Goal: Task Accomplishment & Management: Manage account settings

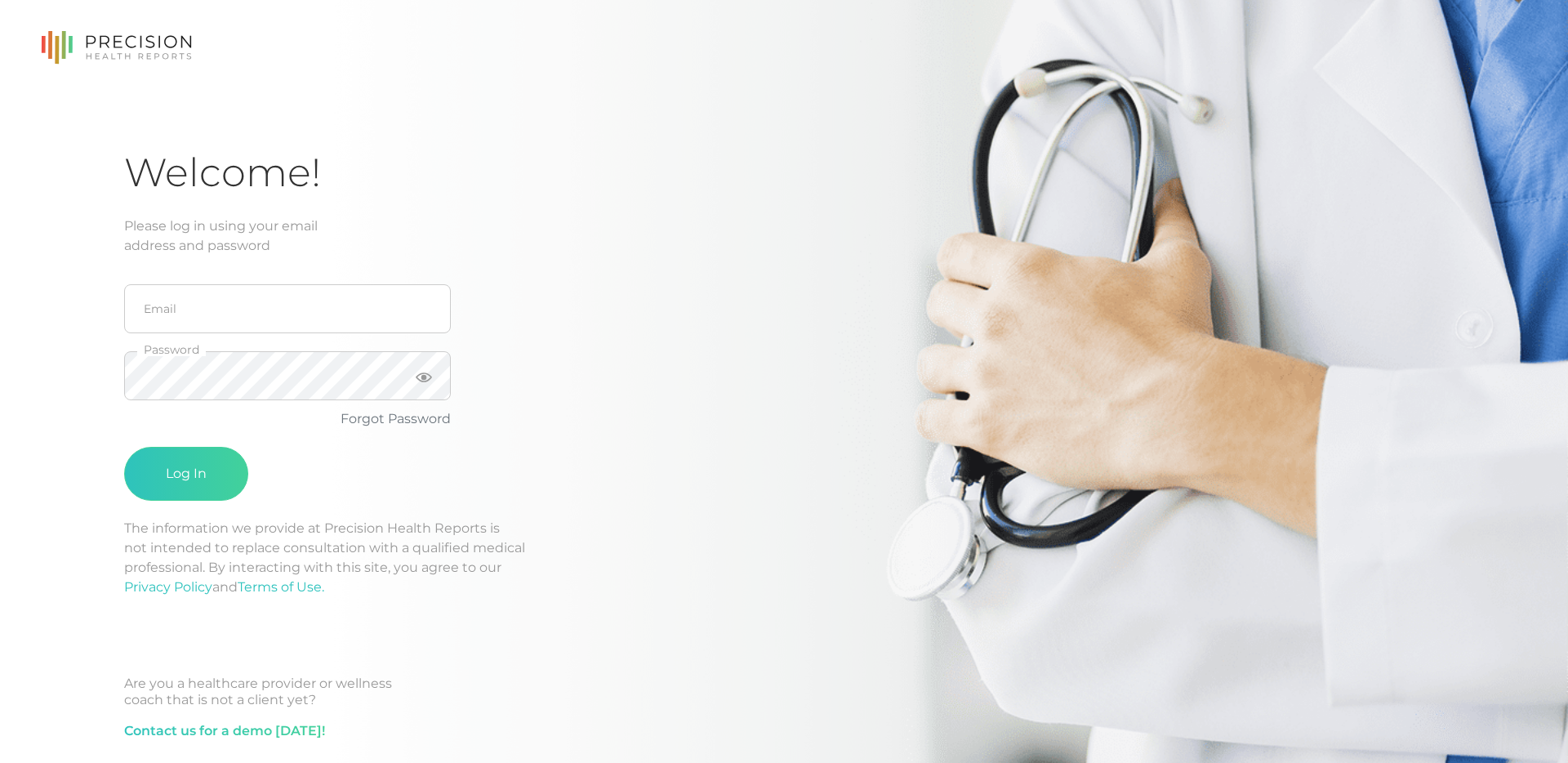
scroll to position [31, 0]
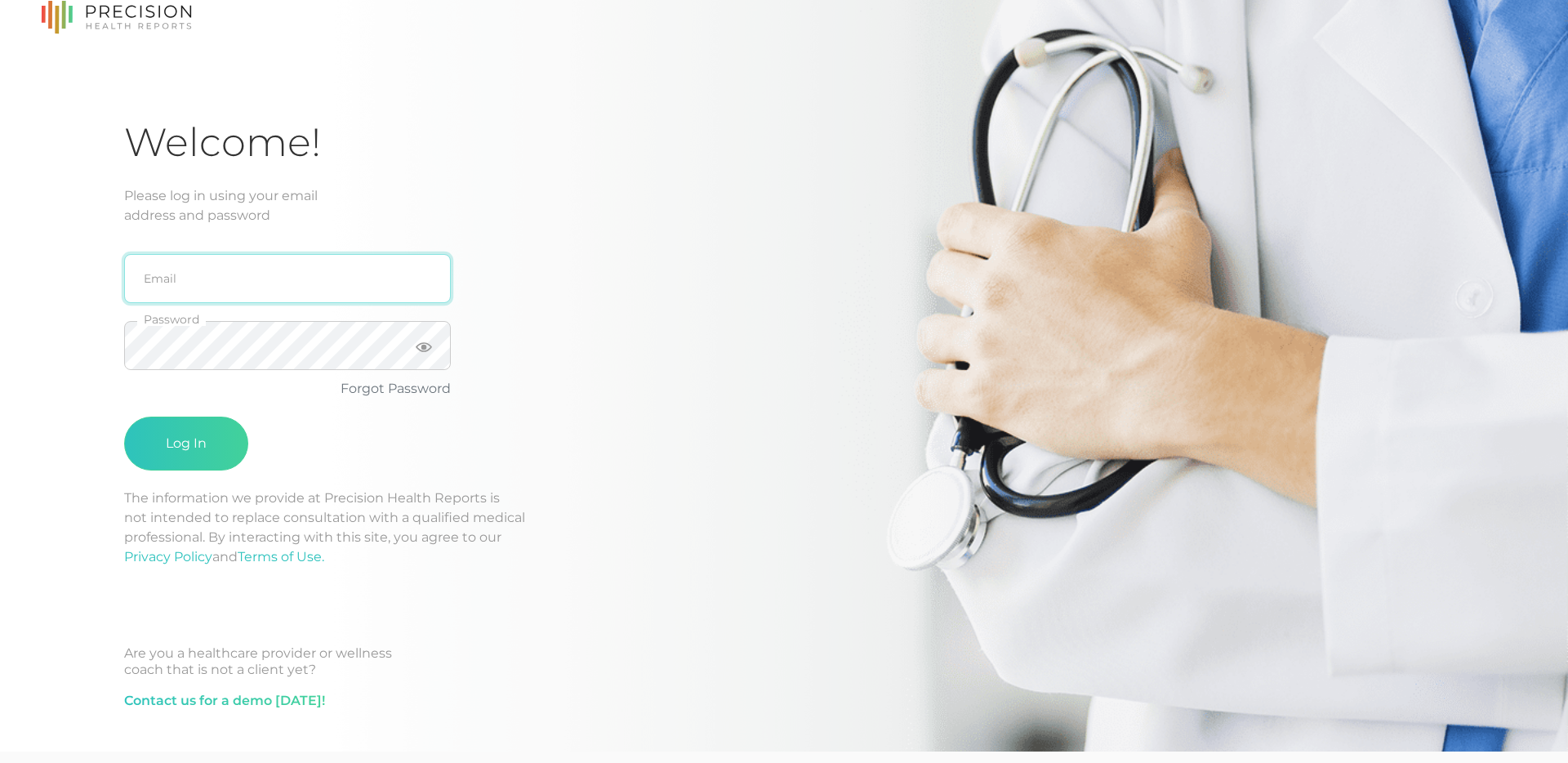
click at [255, 270] on input "email" at bounding box center [287, 278] width 326 height 49
type input "[EMAIL_ADDRESS][DOMAIN_NAME]"
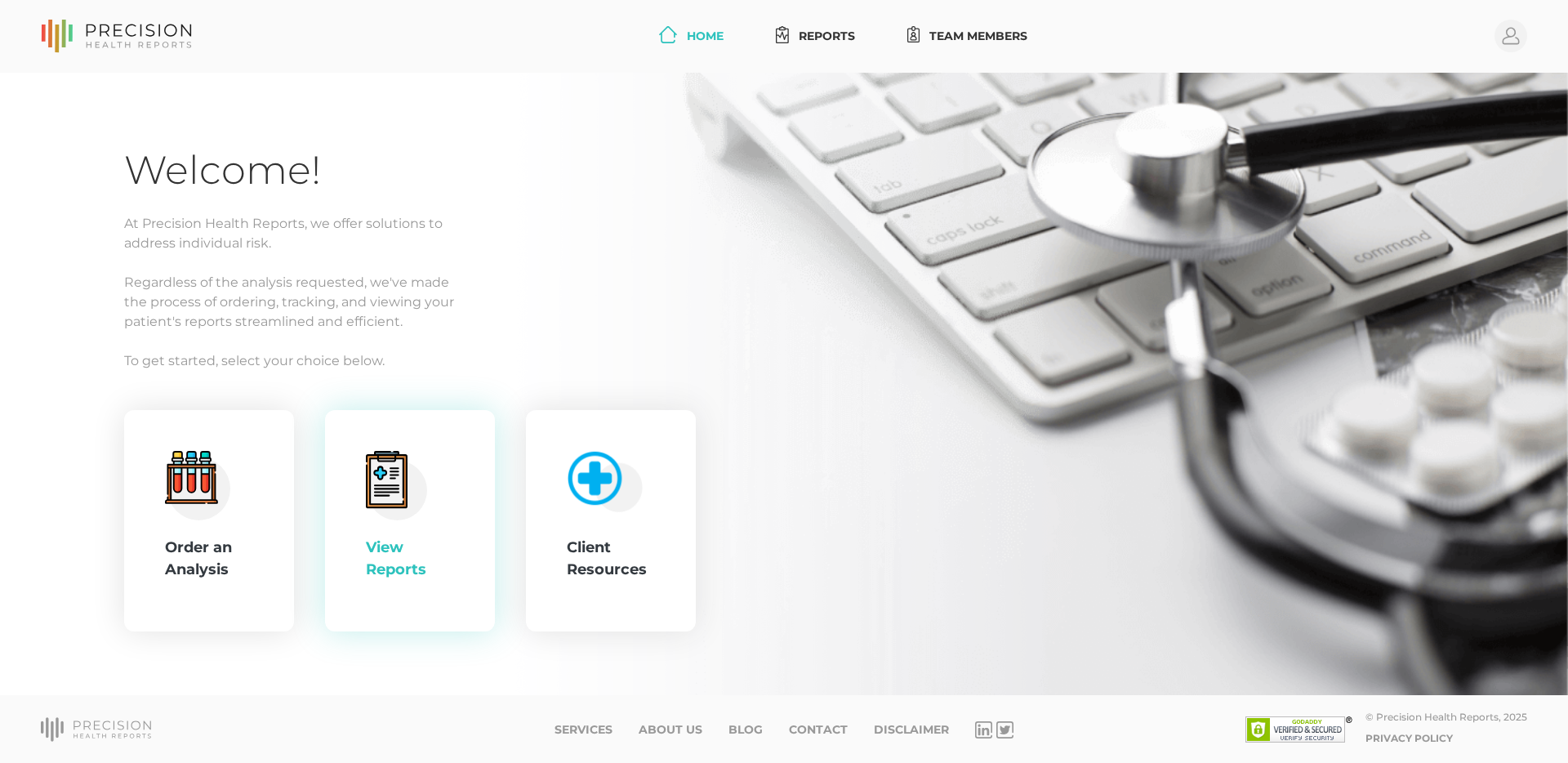
click at [407, 490] on icon at bounding box center [387, 479] width 42 height 57
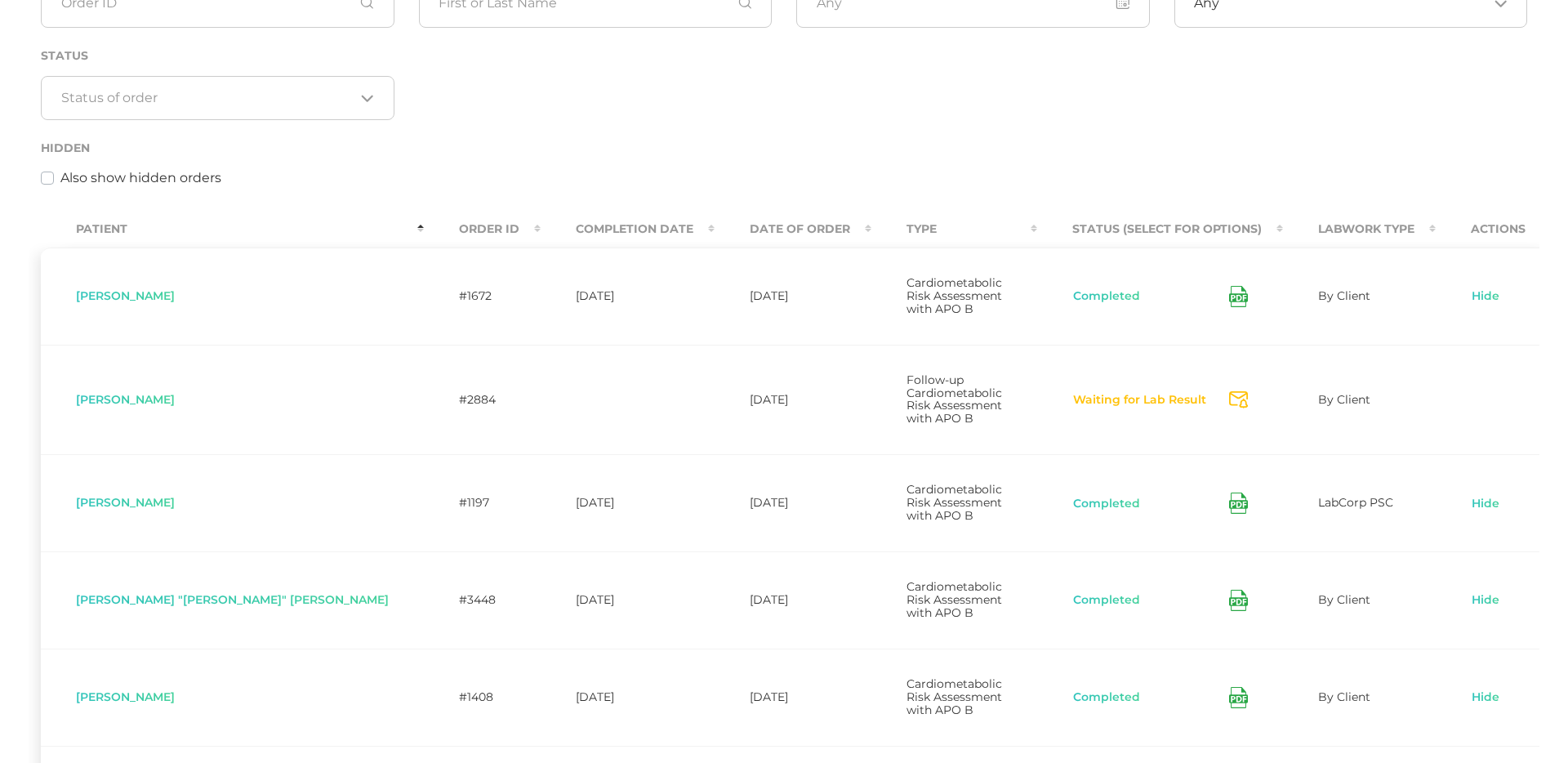
scroll to position [240, 0]
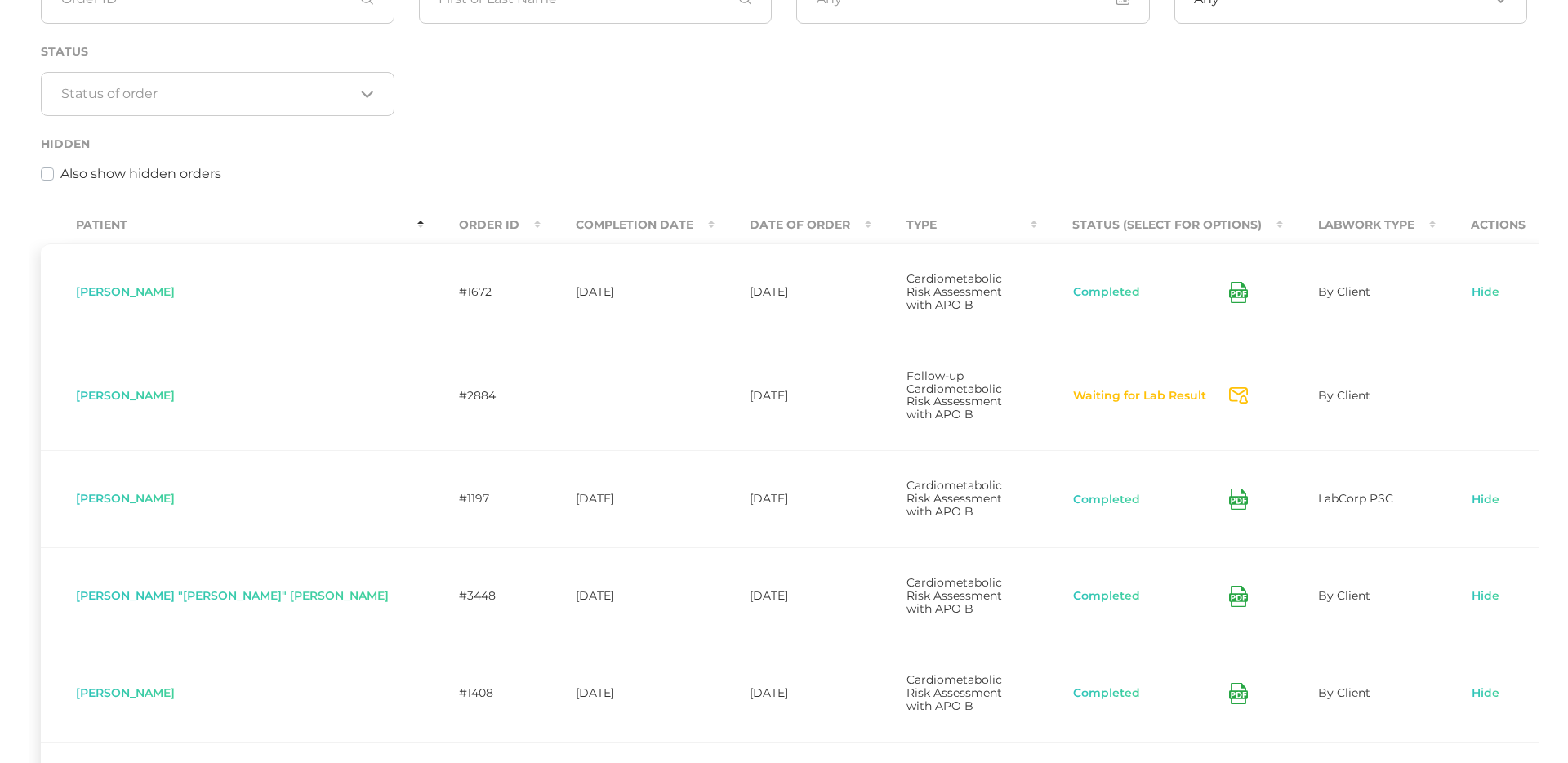
click at [715, 220] on th "Date Of Order" at bounding box center [793, 225] width 157 height 37
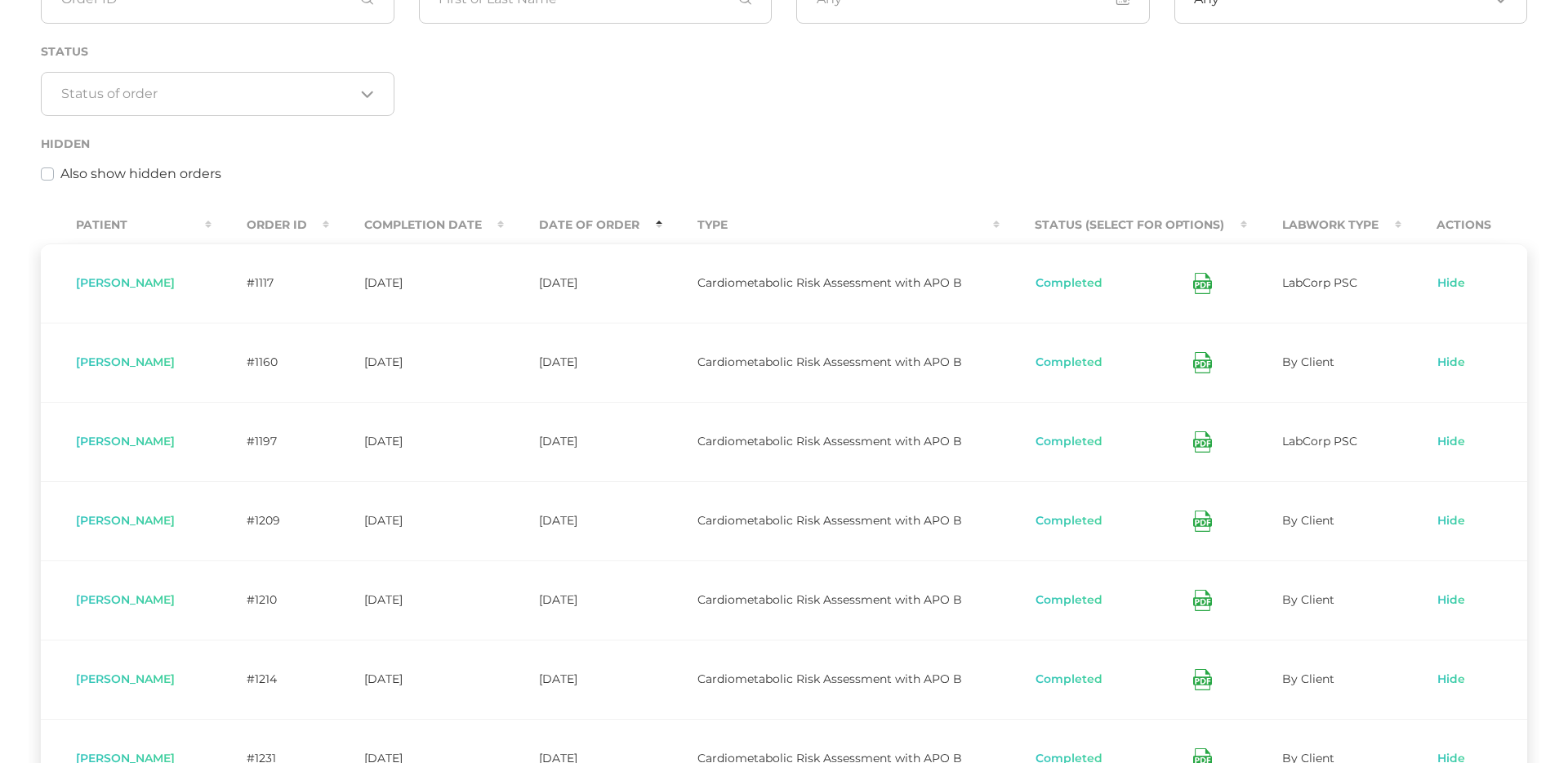
click at [652, 224] on th "Date Of Order" at bounding box center [583, 225] width 158 height 37
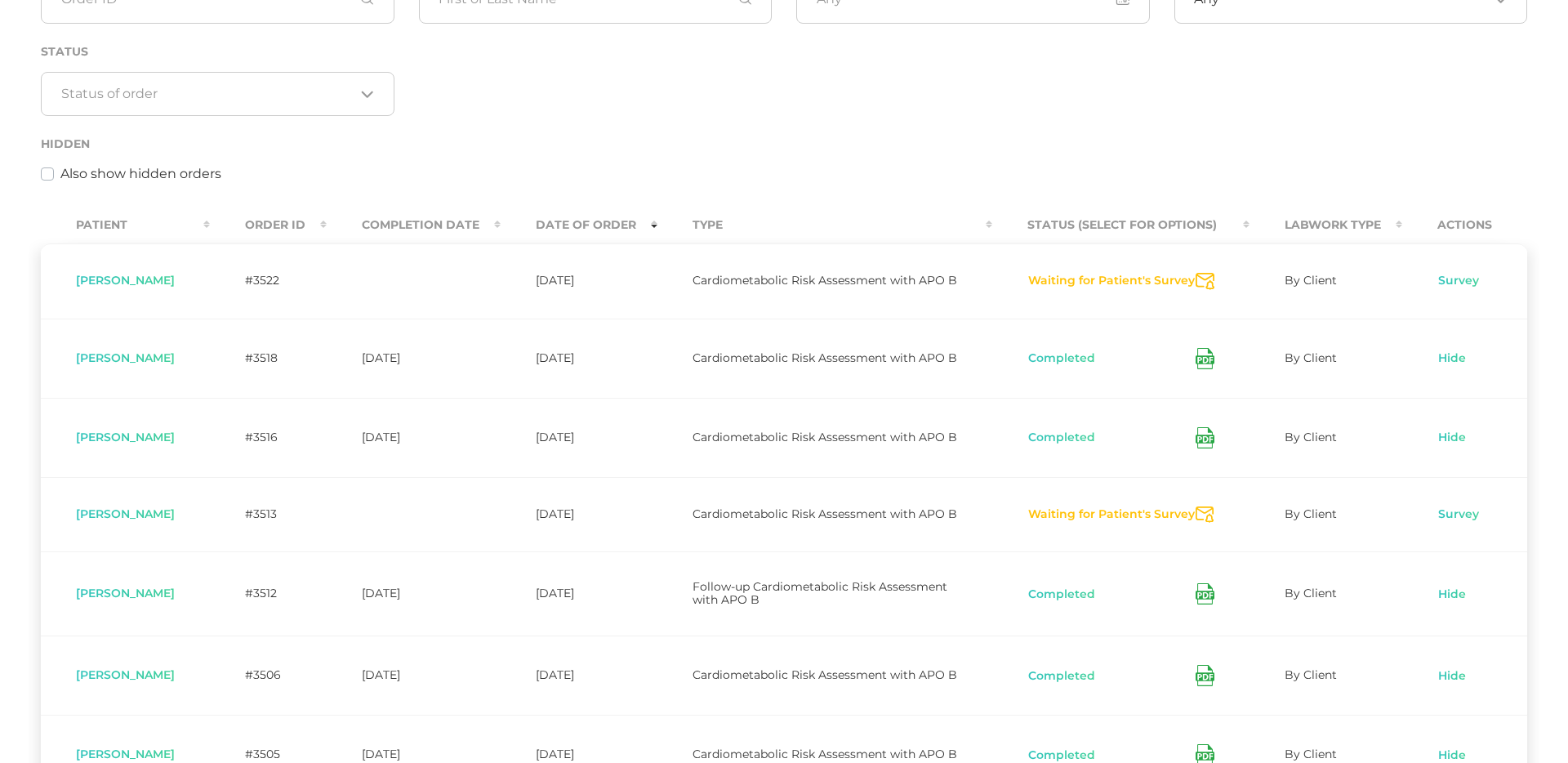
click at [1078, 286] on button "Waiting for Patient's Survey" at bounding box center [1111, 281] width 168 height 17
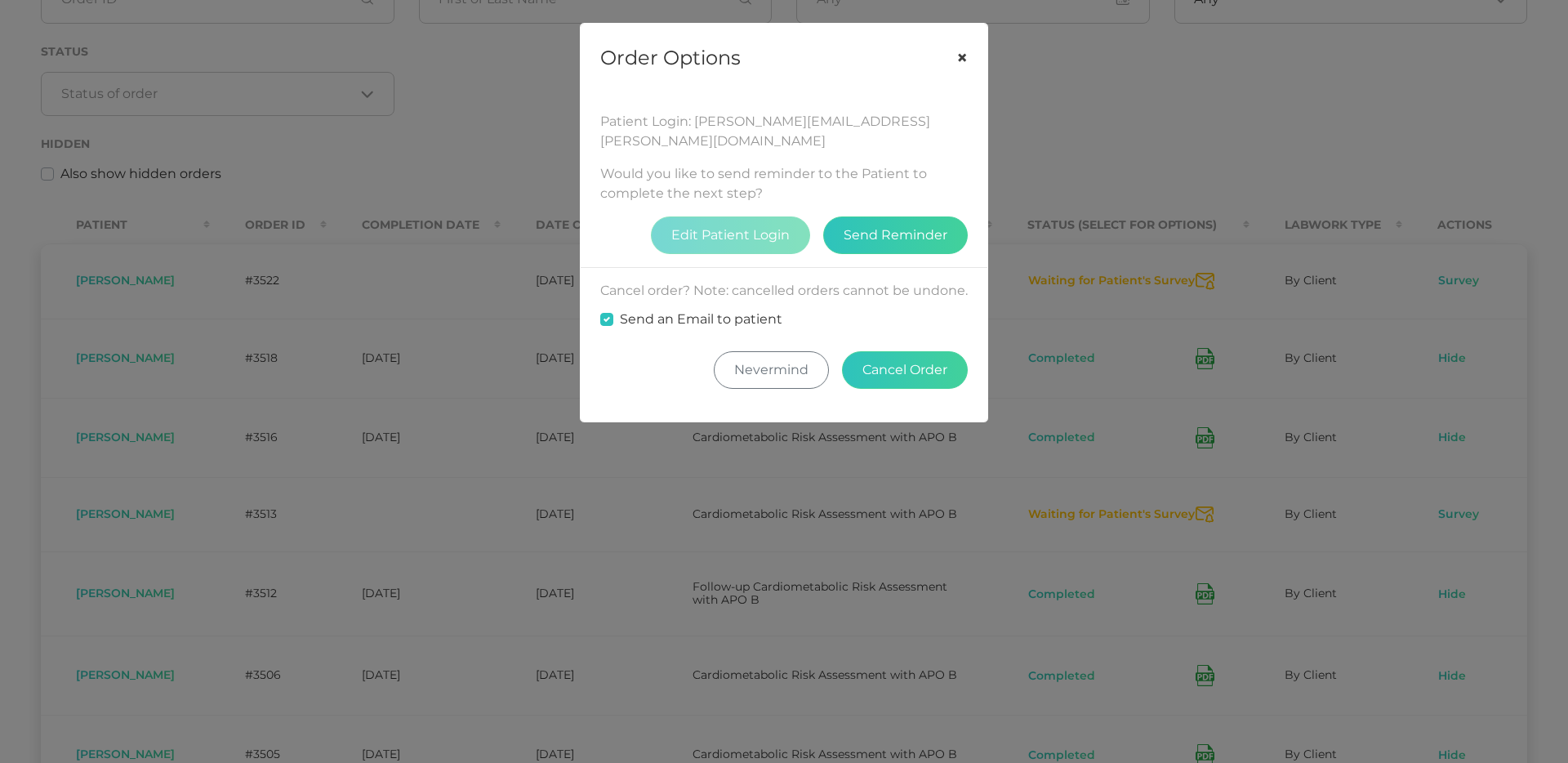
click at [962, 58] on button "×" at bounding box center [962, 58] width 51 height 68
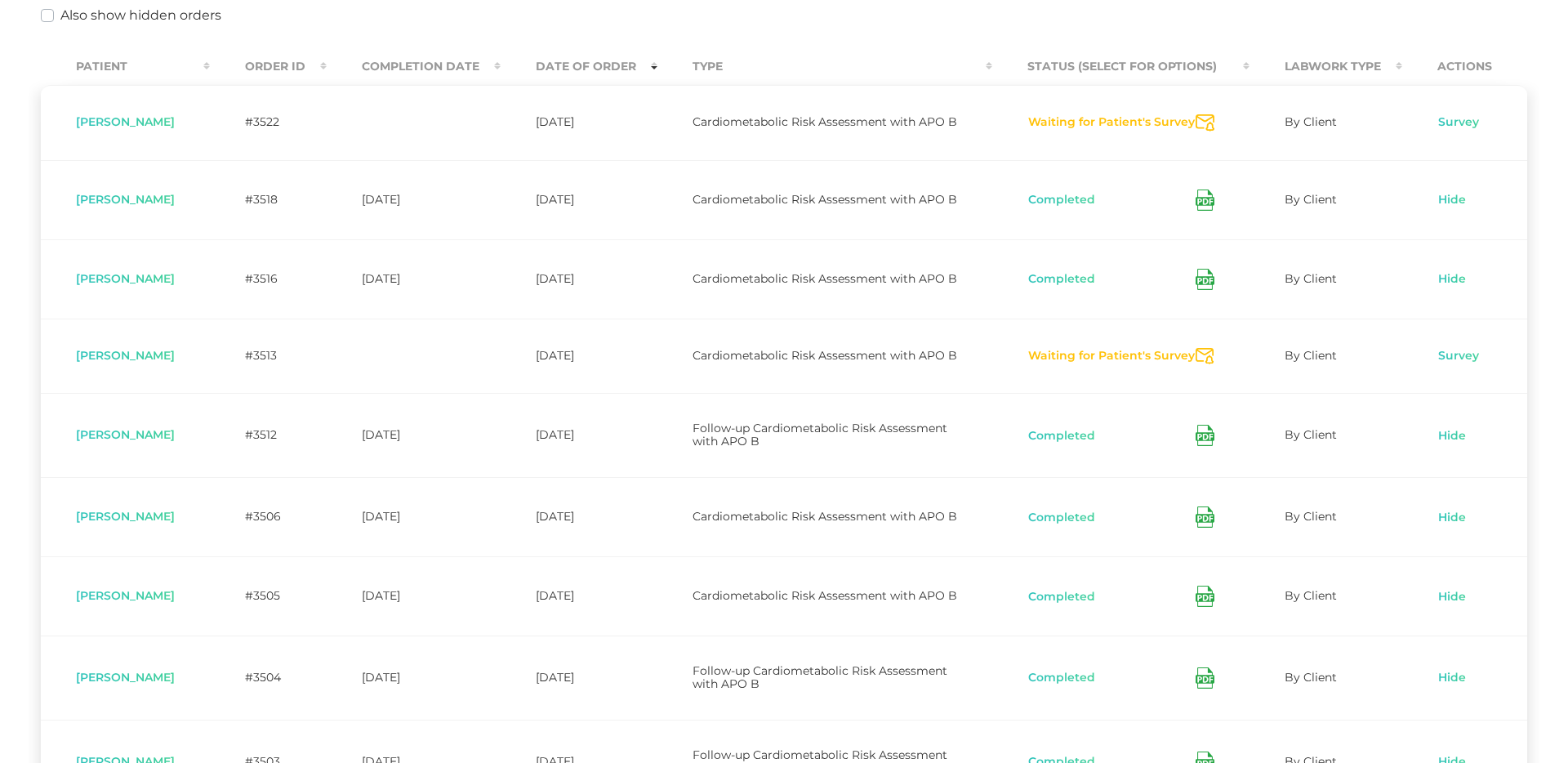
scroll to position [276, 0]
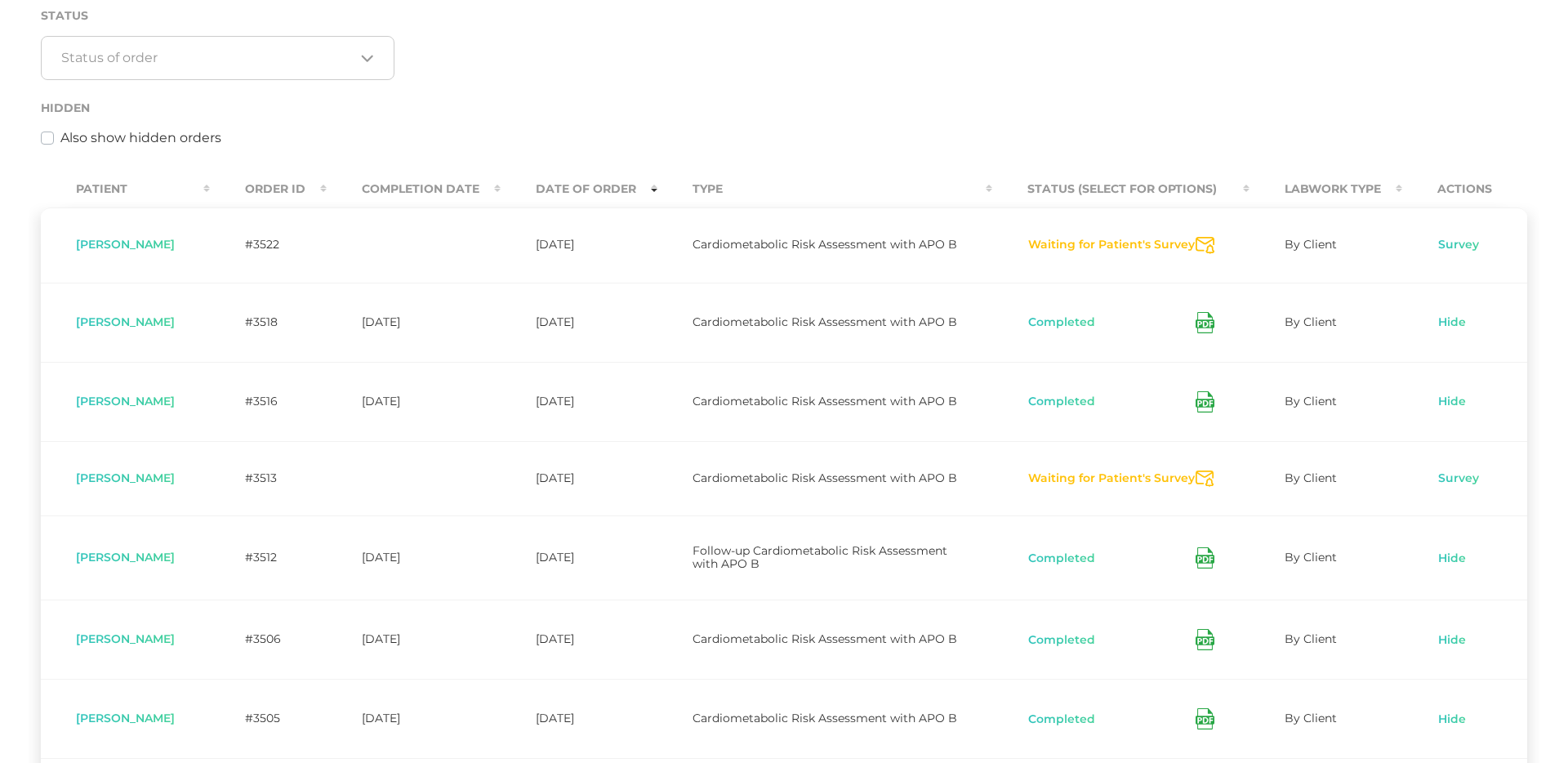
click at [1099, 246] on button "Waiting for Patient's Survey" at bounding box center [1111, 245] width 168 height 17
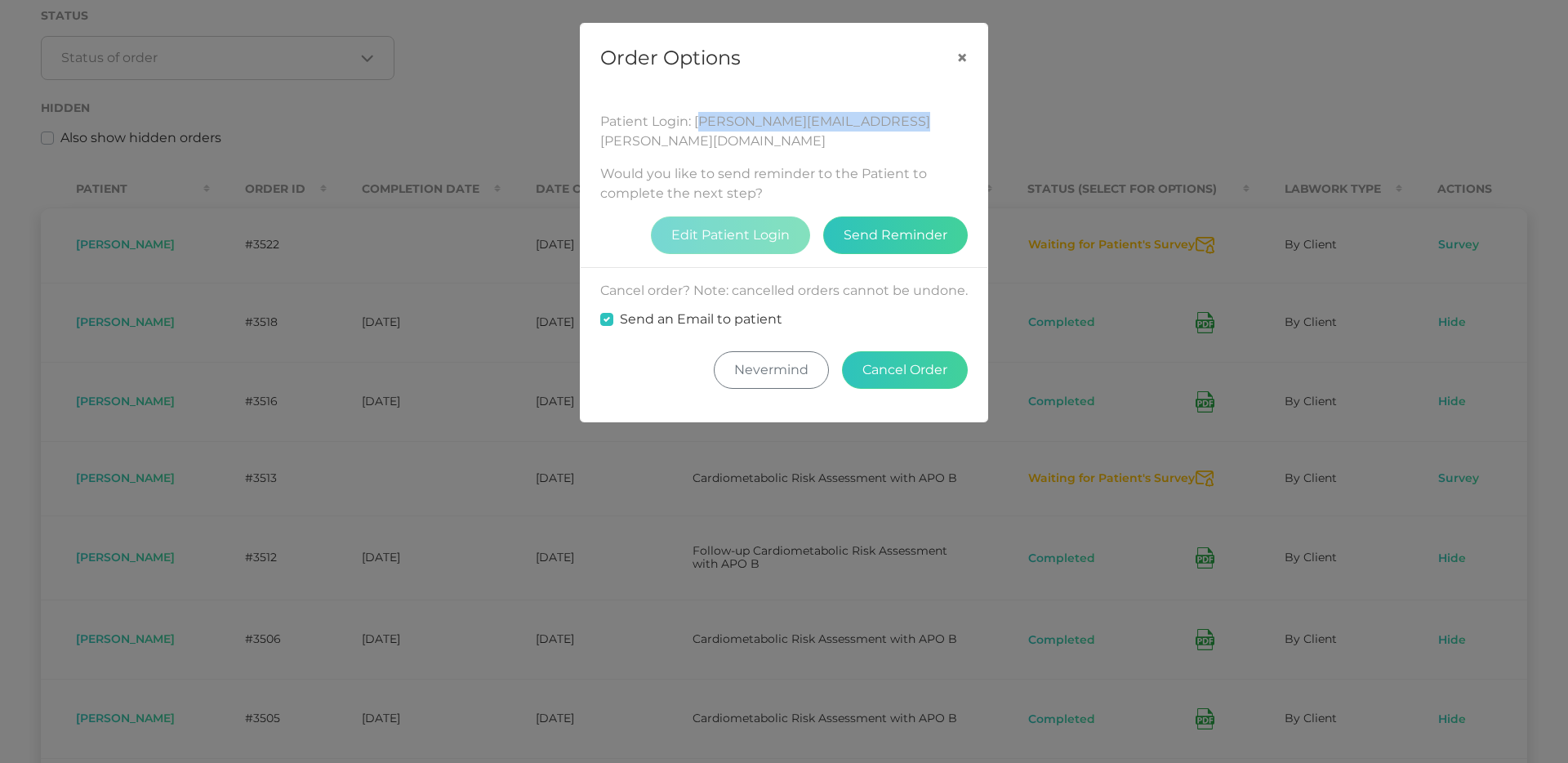
drag, startPoint x: 900, startPoint y: 120, endPoint x: 699, endPoint y: 129, distance: 201.2
click at [699, 129] on div "Patient Login: [PERSON_NAME][EMAIL_ADDRESS][PERSON_NAME][DOMAIN_NAME]" at bounding box center [784, 131] width 368 height 39
copy div "[PERSON_NAME][EMAIL_ADDRESS][PERSON_NAME][DOMAIN_NAME]"
click at [887, 224] on button "Send Reminder" at bounding box center [895, 234] width 144 height 38
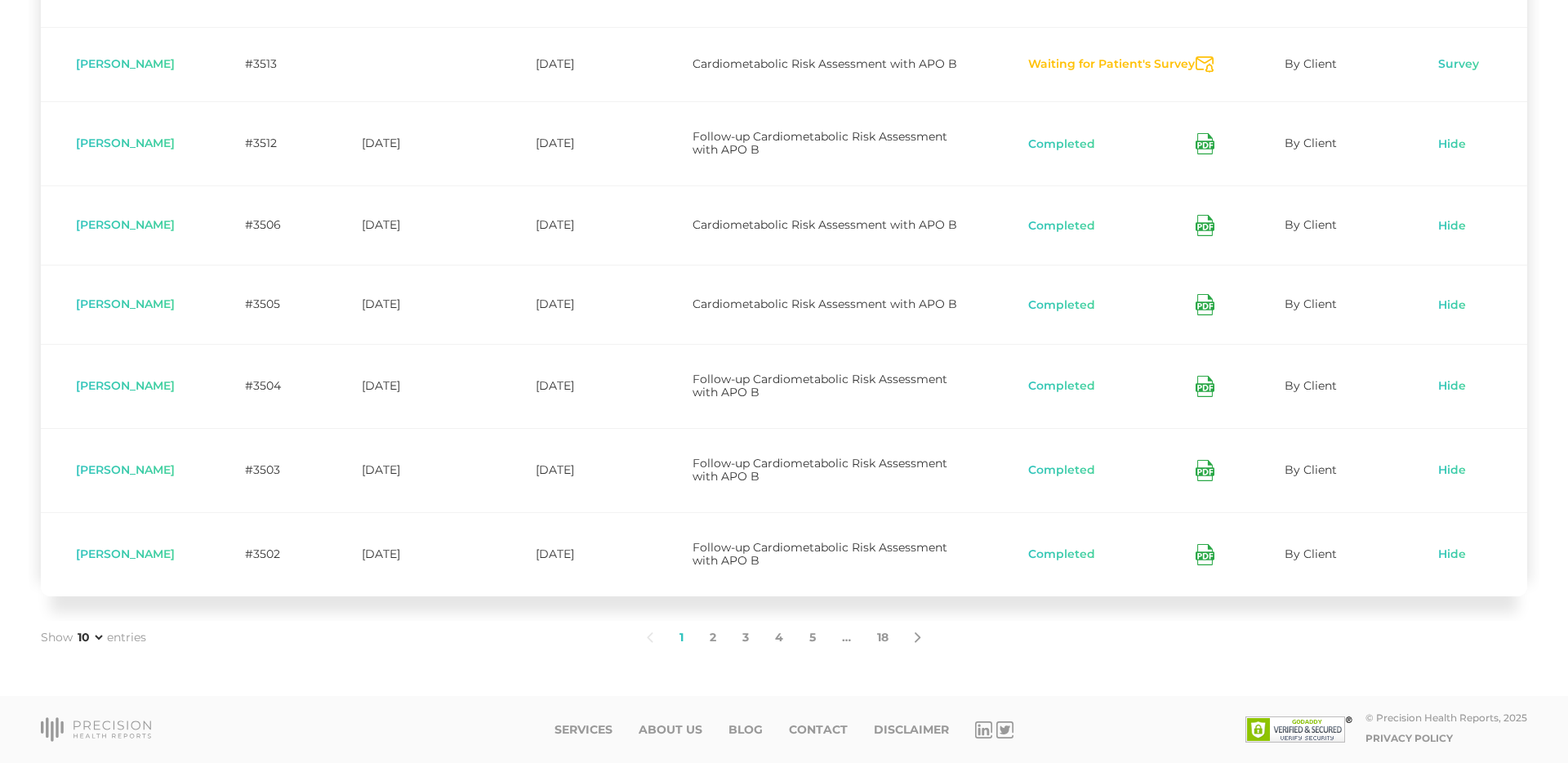
scroll to position [727, 0]
click at [710, 638] on link "2" at bounding box center [712, 637] width 32 height 34
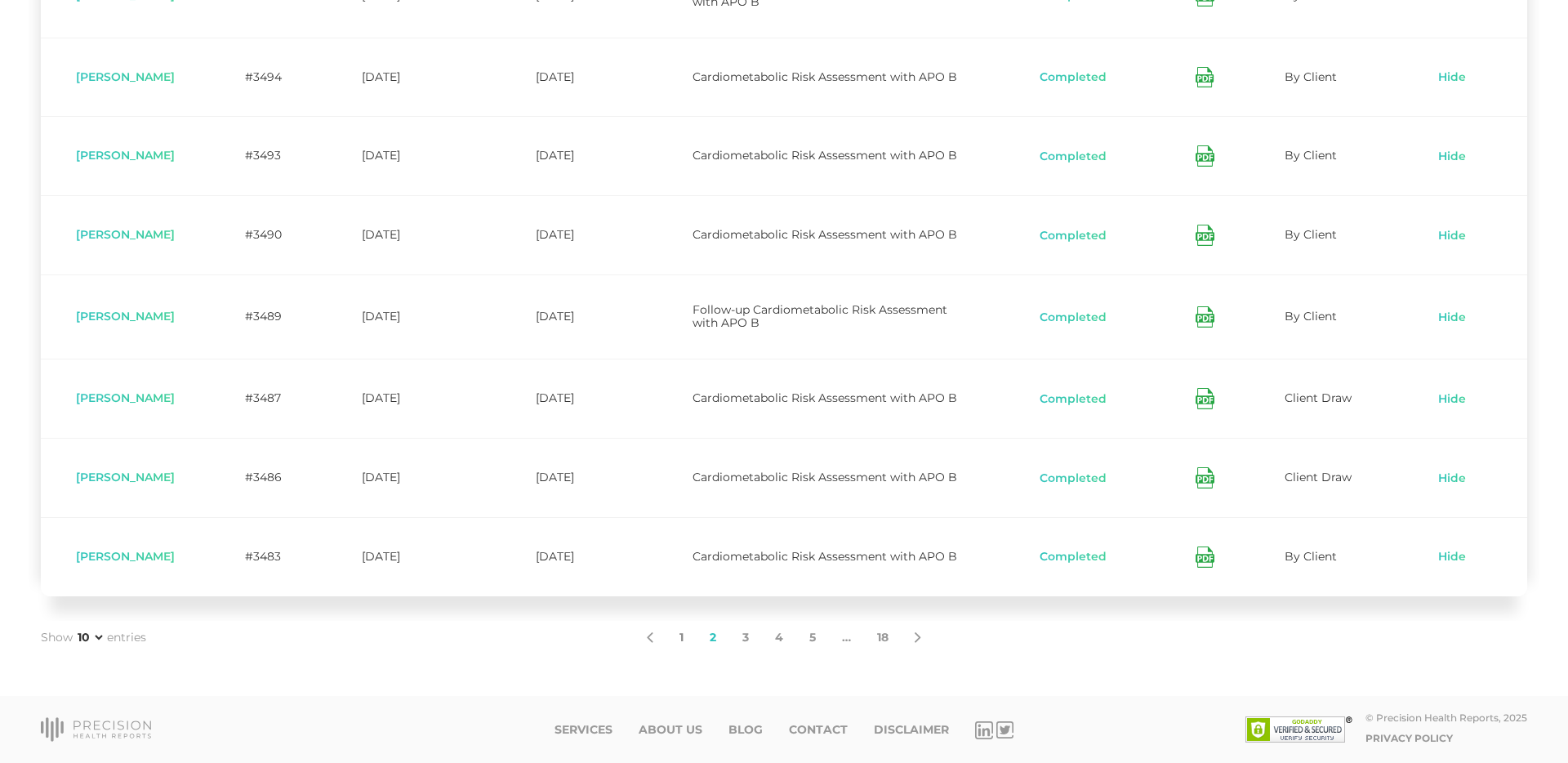
click at [682, 634] on link "1" at bounding box center [681, 637] width 31 height 34
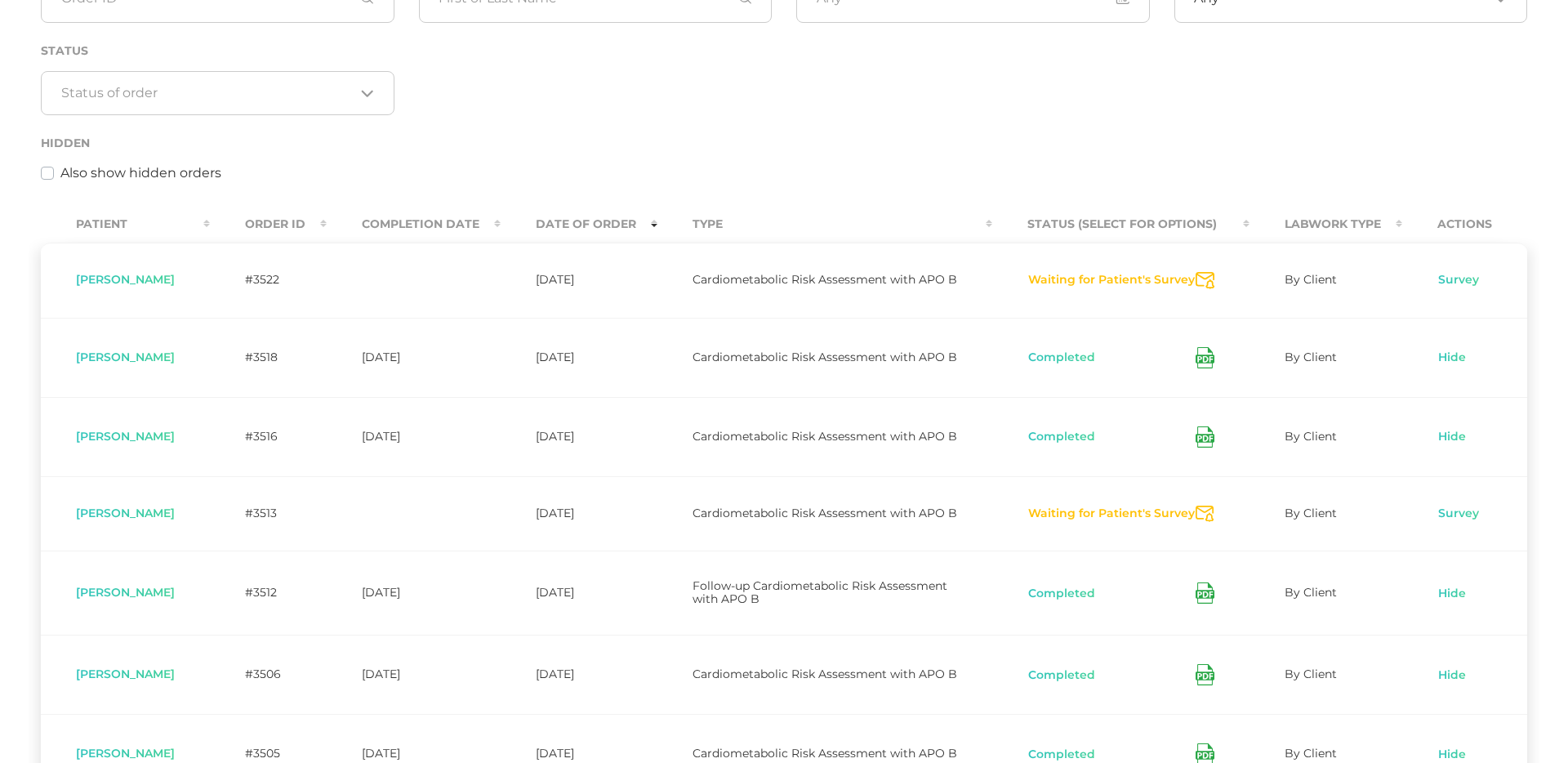
scroll to position [236, 0]
